Goal: Entertainment & Leisure: Consume media (video, audio)

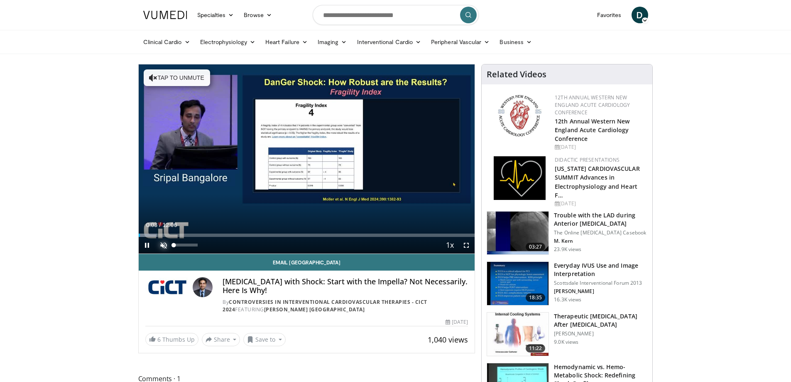
click at [166, 247] on span "Video Player" at bounding box center [163, 245] width 17 height 17
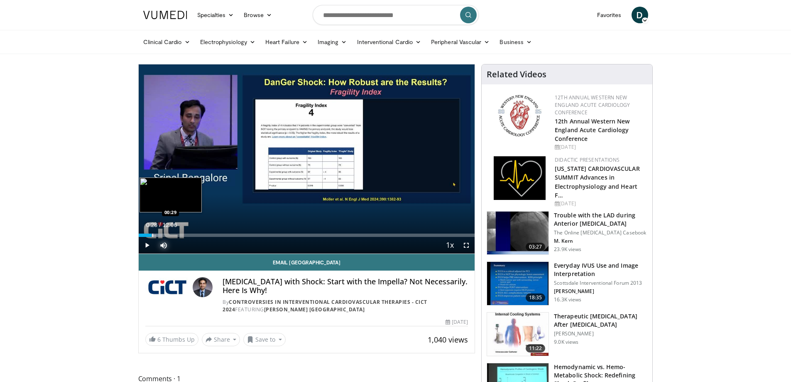
click at [152, 235] on div "Progress Bar" at bounding box center [152, 234] width 1 height 3
click at [163, 235] on div "Progress Bar" at bounding box center [163, 234] width 1 height 3
click at [180, 233] on div "Loaded : 17.75% 01:30 01:30" at bounding box center [307, 233] width 336 height 8
click at [189, 233] on div "Loaded : 21.85% 01:48 01:48" at bounding box center [307, 233] width 336 height 8
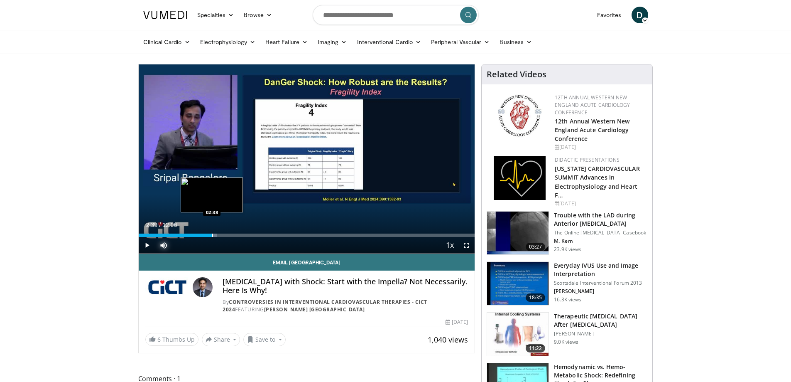
click at [212, 233] on div "Progress Bar" at bounding box center [212, 234] width 1 height 3
click at [233, 235] on div "Progress Bar" at bounding box center [233, 234] width 1 height 3
click at [255, 232] on div "Loaded : 36.88% 04:12 04:12" at bounding box center [307, 233] width 336 height 8
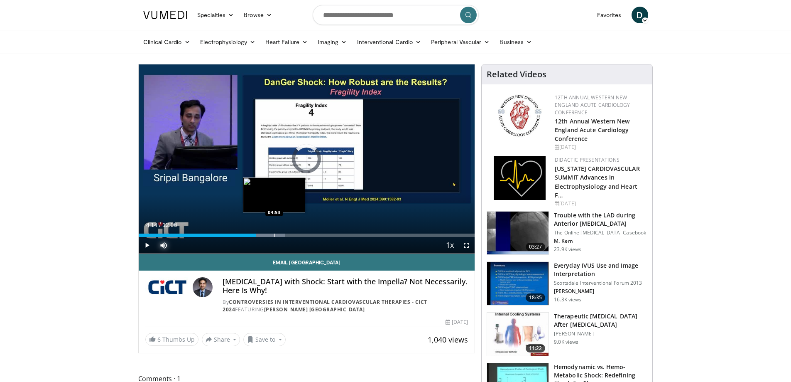
click at [274, 232] on div "Loaded : 43.72% 04:14 04:53" at bounding box center [307, 233] width 336 height 8
click at [302, 237] on div "Current Time 4:53 / Duration 12:06 Pause Skip Backward Skip Forward Mute 19% Lo…" at bounding box center [307, 245] width 336 height 17
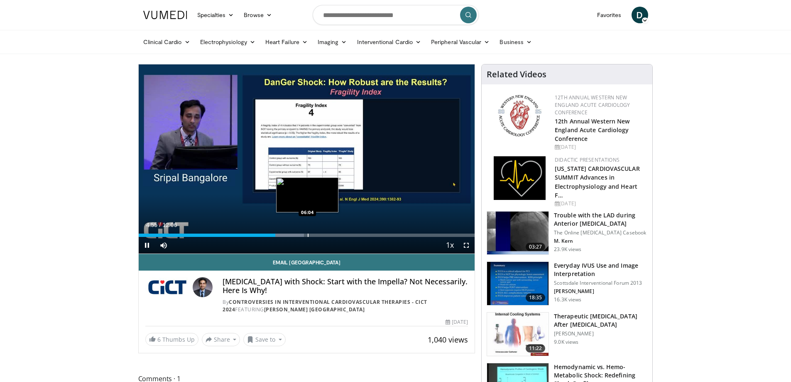
click at [308, 236] on div "Progress Bar" at bounding box center [308, 234] width 1 height 3
click at [150, 242] on span "Video Player" at bounding box center [147, 245] width 17 height 17
